Goal: Task Accomplishment & Management: Use online tool/utility

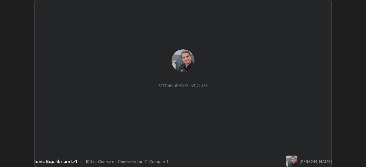
scroll to position [167, 366]
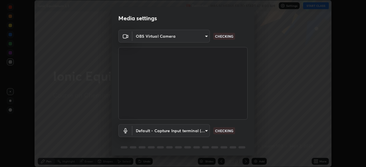
type input "fec30703c8e22cf69a8f77a224c2d994de0da897dc859dbf546555d8622b01d3"
type input "default"
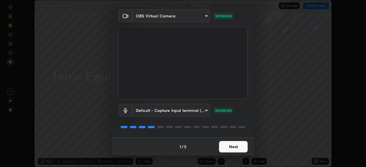
click at [223, 147] on button "Next" at bounding box center [233, 146] width 29 height 11
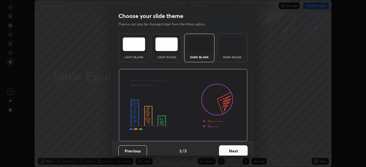
click at [224, 151] on button "Next" at bounding box center [233, 150] width 29 height 11
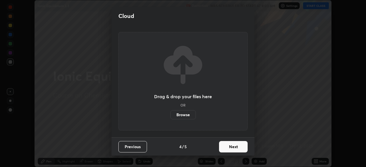
click at [225, 149] on button "Next" at bounding box center [233, 146] width 29 height 11
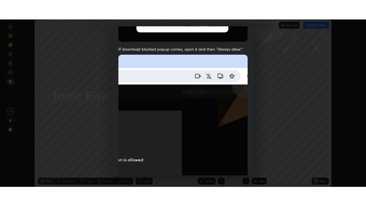
scroll to position [137, 0]
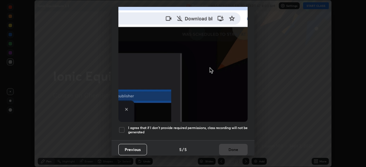
click at [121, 127] on div at bounding box center [121, 130] width 7 height 7
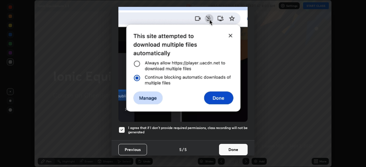
click at [227, 147] on button "Done" at bounding box center [233, 149] width 29 height 11
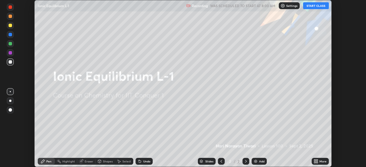
click at [255, 161] on img at bounding box center [255, 161] width 5 height 5
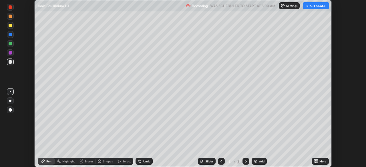
click at [316, 162] on icon at bounding box center [316, 162] width 1 height 1
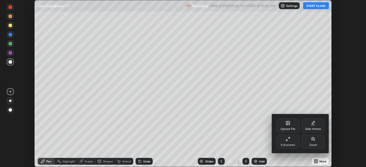
click at [290, 142] on div "Full screen" at bounding box center [287, 142] width 23 height 14
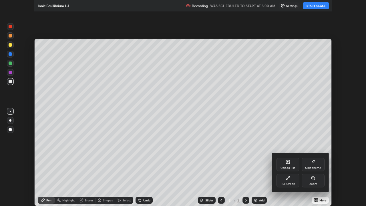
scroll to position [206, 366]
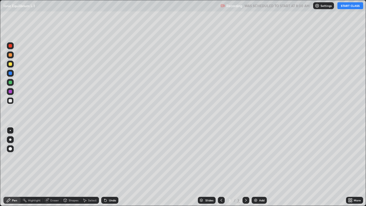
click at [348, 7] on button "START CLASS" at bounding box center [350, 5] width 26 height 7
click at [10, 102] on div at bounding box center [10, 100] width 3 height 3
click at [10, 65] on div at bounding box center [10, 63] width 3 height 3
click at [11, 101] on div at bounding box center [10, 100] width 3 height 3
click at [11, 64] on div at bounding box center [10, 63] width 3 height 3
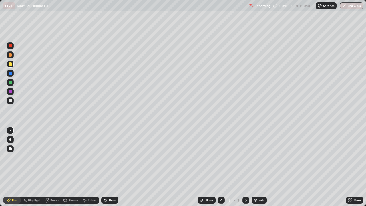
click at [10, 101] on div at bounding box center [10, 100] width 3 height 3
click at [257, 167] on img at bounding box center [255, 200] width 5 height 5
click at [10, 101] on div at bounding box center [10, 100] width 3 height 3
click at [11, 65] on div at bounding box center [10, 63] width 3 height 3
click at [10, 101] on div at bounding box center [10, 100] width 3 height 3
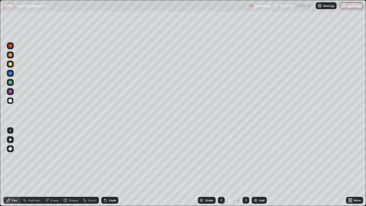
click at [10, 65] on div at bounding box center [10, 63] width 3 height 3
click at [10, 101] on div at bounding box center [10, 100] width 3 height 3
click at [17, 167] on div "Pen" at bounding box center [11, 200] width 17 height 7
click at [56, 167] on div "Eraser" at bounding box center [54, 200] width 9 height 3
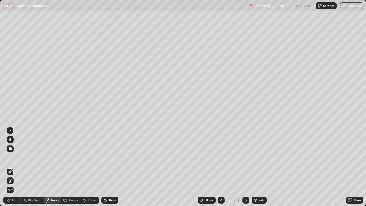
click at [16, 167] on div "Pen" at bounding box center [11, 200] width 17 height 7
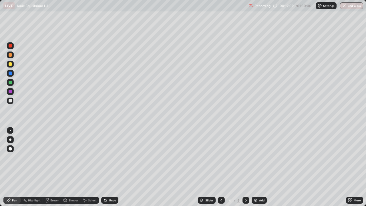
click at [9, 65] on div at bounding box center [10, 63] width 3 height 3
click at [11, 102] on div at bounding box center [10, 100] width 3 height 3
click at [10, 63] on div at bounding box center [10, 63] width 3 height 3
click at [254, 167] on img at bounding box center [255, 200] width 5 height 5
click at [9, 100] on div at bounding box center [10, 100] width 3 height 3
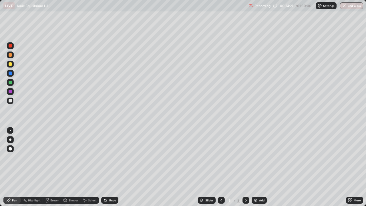
click at [8, 65] on div at bounding box center [10, 64] width 7 height 7
click at [52, 167] on div "Eraser" at bounding box center [54, 200] width 9 height 3
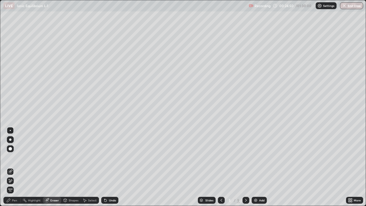
click at [16, 167] on div "Pen" at bounding box center [14, 200] width 5 height 3
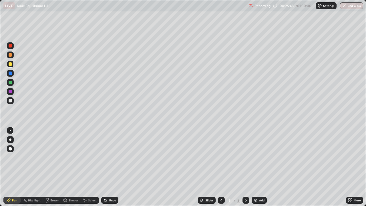
click at [9, 101] on div at bounding box center [10, 100] width 3 height 3
click at [254, 167] on img at bounding box center [255, 200] width 5 height 5
click at [10, 99] on div at bounding box center [10, 100] width 3 height 3
click at [56, 167] on div "Eraser" at bounding box center [54, 200] width 9 height 3
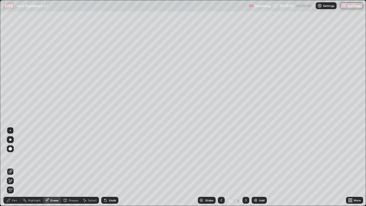
click at [17, 167] on div "Pen" at bounding box center [14, 200] width 5 height 3
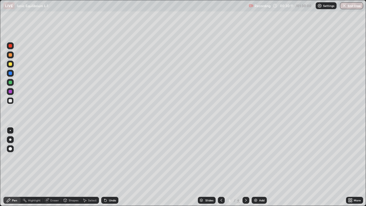
click at [54, 167] on div "Eraser" at bounding box center [54, 200] width 9 height 3
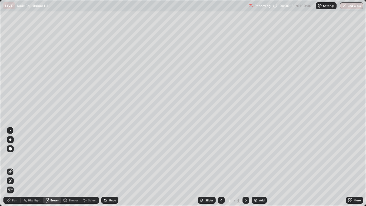
click at [15, 167] on div "Pen" at bounding box center [14, 200] width 5 height 3
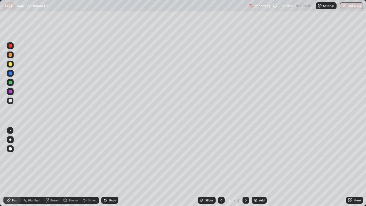
click at [11, 65] on div at bounding box center [10, 63] width 3 height 3
click at [10, 82] on div at bounding box center [10, 82] width 3 height 3
click at [9, 101] on div at bounding box center [10, 100] width 3 height 3
click at [10, 64] on div at bounding box center [10, 63] width 3 height 3
click at [10, 55] on div at bounding box center [10, 54] width 3 height 3
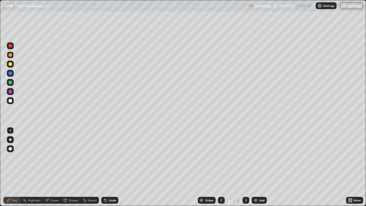
click at [9, 103] on div at bounding box center [10, 100] width 7 height 7
click at [254, 167] on img at bounding box center [255, 200] width 5 height 5
click at [14, 167] on div "Pen" at bounding box center [14, 200] width 5 height 3
click at [9, 63] on div at bounding box center [10, 63] width 3 height 3
click at [11, 100] on div at bounding box center [10, 100] width 3 height 3
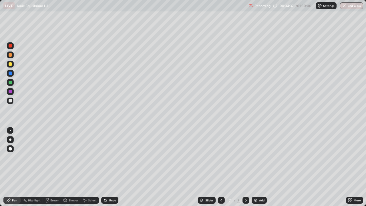
click at [10, 65] on div at bounding box center [10, 63] width 3 height 3
click at [9, 101] on div at bounding box center [10, 100] width 3 height 3
click at [10, 64] on div at bounding box center [10, 63] width 3 height 3
click at [10, 102] on div at bounding box center [10, 100] width 3 height 3
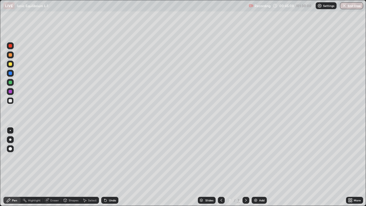
click at [9, 64] on div at bounding box center [10, 63] width 3 height 3
click at [10, 82] on div at bounding box center [10, 82] width 3 height 3
click at [11, 100] on div at bounding box center [10, 100] width 3 height 3
click at [10, 65] on div at bounding box center [10, 63] width 3 height 3
click at [53, 167] on div "Eraser" at bounding box center [54, 200] width 9 height 3
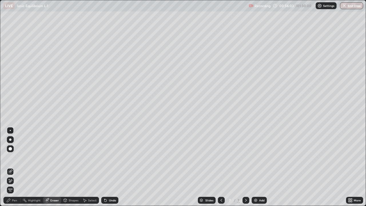
click at [92, 167] on div "Select" at bounding box center [92, 200] width 9 height 3
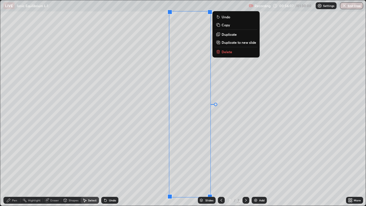
click at [226, 51] on p "Delete" at bounding box center [226, 51] width 11 height 5
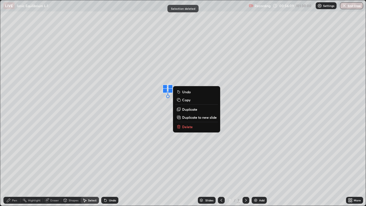
click at [187, 127] on p "Delete" at bounding box center [187, 126] width 11 height 5
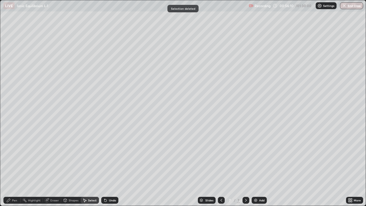
click at [16, 167] on div "Pen" at bounding box center [11, 200] width 17 height 7
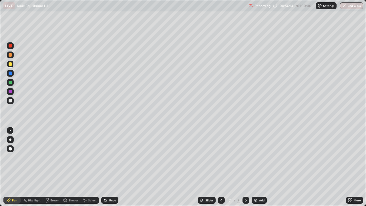
click at [12, 102] on div at bounding box center [10, 100] width 7 height 7
click at [10, 65] on div at bounding box center [10, 63] width 3 height 3
click at [57, 167] on div "Eraser" at bounding box center [54, 200] width 9 height 3
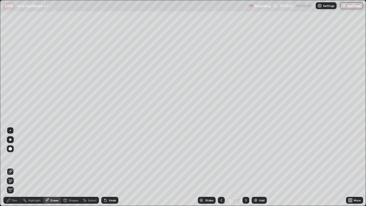
click at [94, 167] on div "Select" at bounding box center [92, 200] width 9 height 3
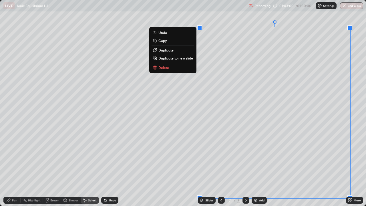
click at [167, 68] on p "Delete" at bounding box center [163, 67] width 11 height 5
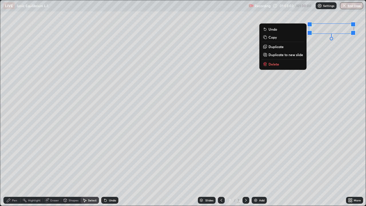
click at [273, 65] on p "Delete" at bounding box center [273, 64] width 11 height 5
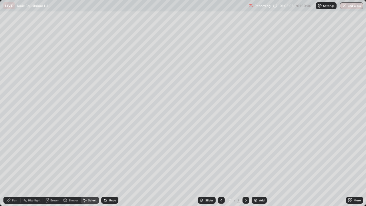
click at [17, 167] on div "Pen" at bounding box center [14, 200] width 5 height 3
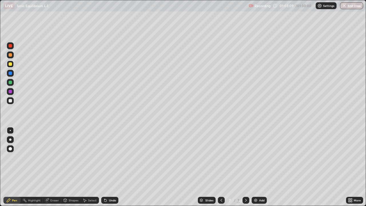
click at [11, 101] on div at bounding box center [10, 100] width 3 height 3
click at [9, 64] on div at bounding box center [10, 63] width 3 height 3
click at [9, 56] on div at bounding box center [10, 54] width 7 height 7
click at [10, 103] on div at bounding box center [10, 100] width 7 height 7
click at [54, 167] on div "Eraser" at bounding box center [54, 200] width 9 height 3
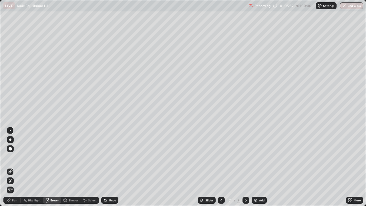
click at [90, 167] on div "Select" at bounding box center [92, 200] width 9 height 3
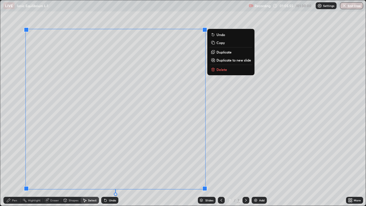
click at [219, 67] on p "Delete" at bounding box center [221, 69] width 11 height 5
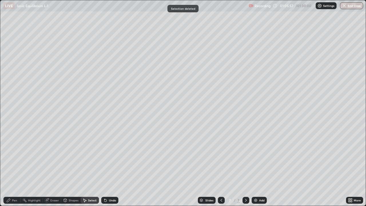
click at [15, 167] on div "Pen" at bounding box center [14, 200] width 5 height 3
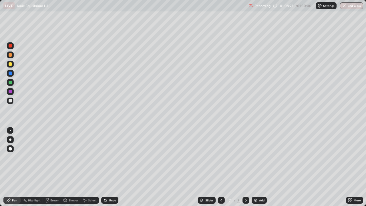
click at [9, 65] on div at bounding box center [10, 63] width 3 height 3
click at [8, 103] on div at bounding box center [10, 100] width 7 height 7
click at [10, 65] on div at bounding box center [10, 63] width 3 height 3
click at [254, 167] on img at bounding box center [255, 200] width 5 height 5
click at [8, 101] on div at bounding box center [10, 100] width 7 height 7
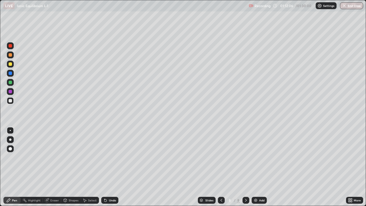
click at [11, 65] on div at bounding box center [10, 63] width 3 height 3
click at [11, 101] on div at bounding box center [10, 100] width 3 height 3
click at [11, 65] on div at bounding box center [10, 63] width 3 height 3
click at [10, 99] on div at bounding box center [10, 100] width 3 height 3
click at [10, 64] on div at bounding box center [10, 63] width 3 height 3
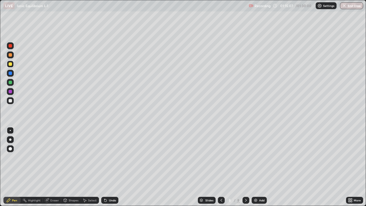
click at [9, 99] on div at bounding box center [10, 100] width 3 height 3
click at [353, 6] on button "End Class" at bounding box center [351, 5] width 23 height 7
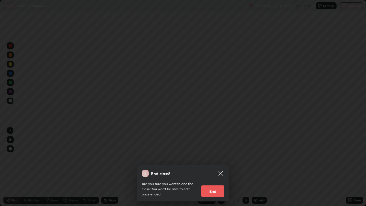
click at [215, 167] on button "End" at bounding box center [212, 190] width 23 height 11
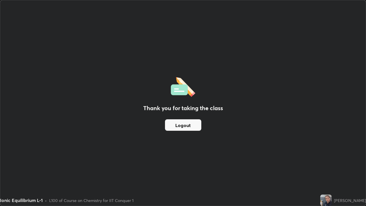
click at [169, 123] on button "Logout" at bounding box center [183, 124] width 36 height 11
